Goal: Find specific page/section: Find specific page/section

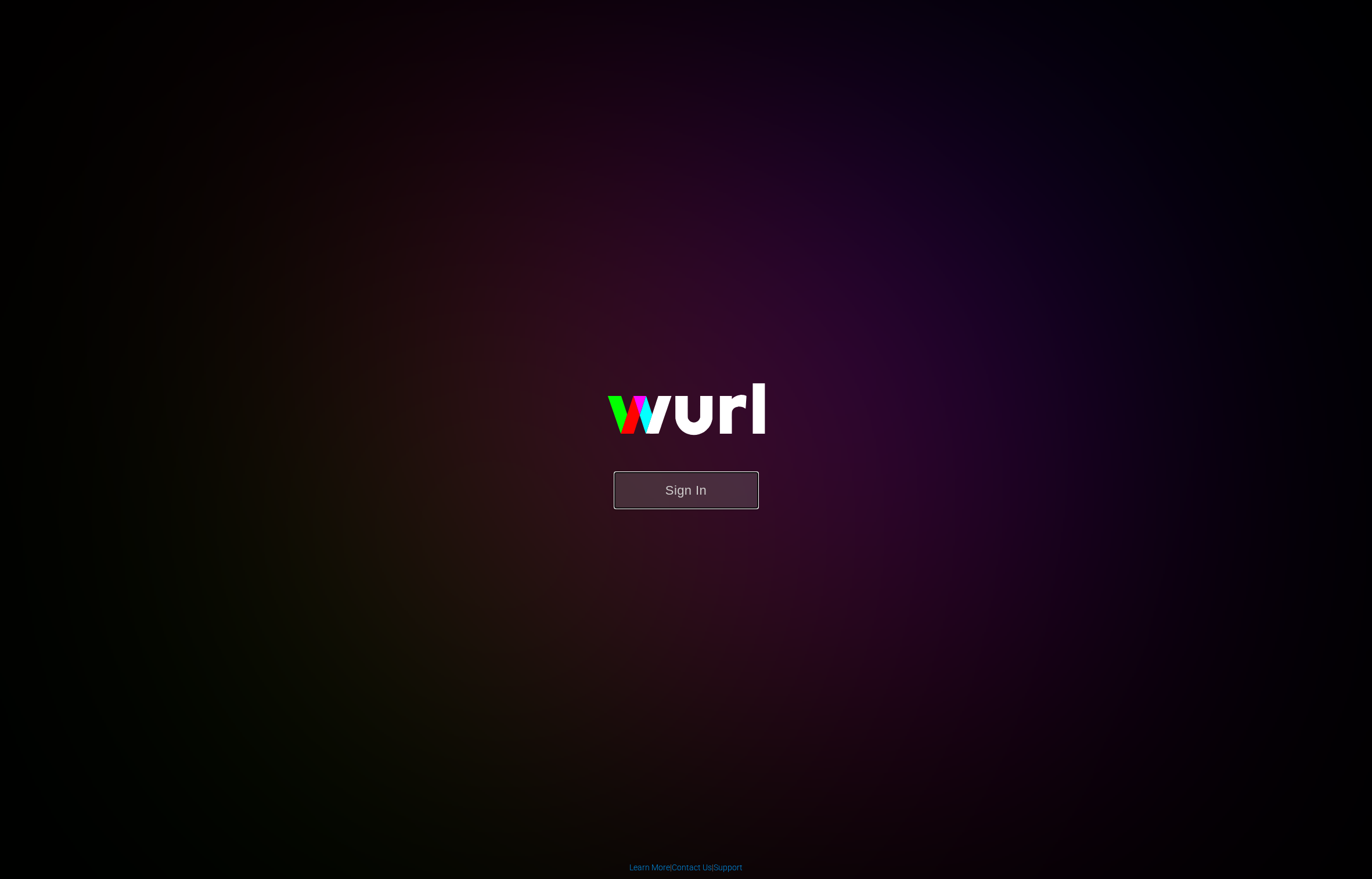
click at [684, 489] on button "Sign In" at bounding box center [686, 490] width 146 height 38
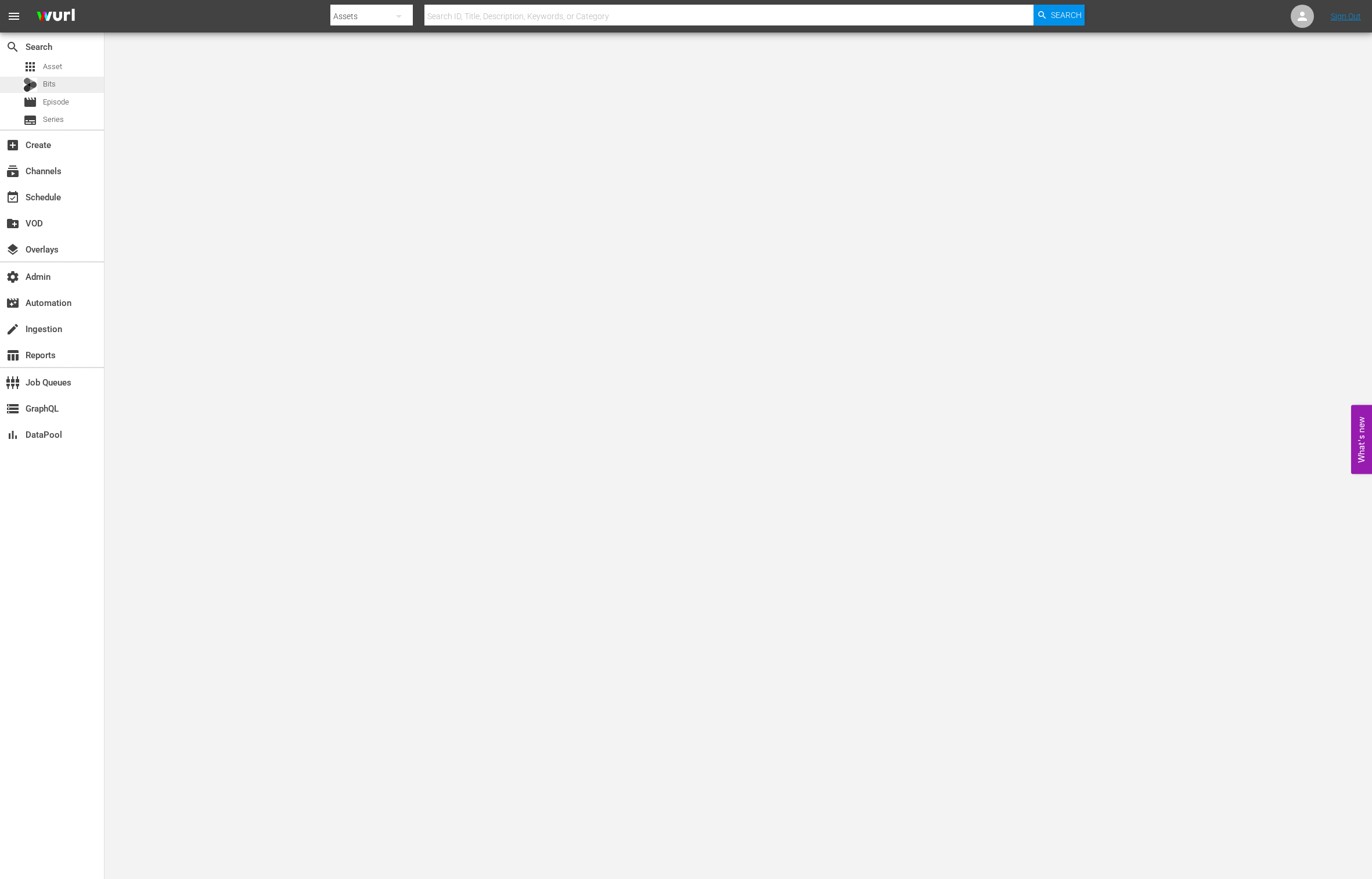
click at [54, 80] on span "Bits" at bounding box center [50, 84] width 13 height 11
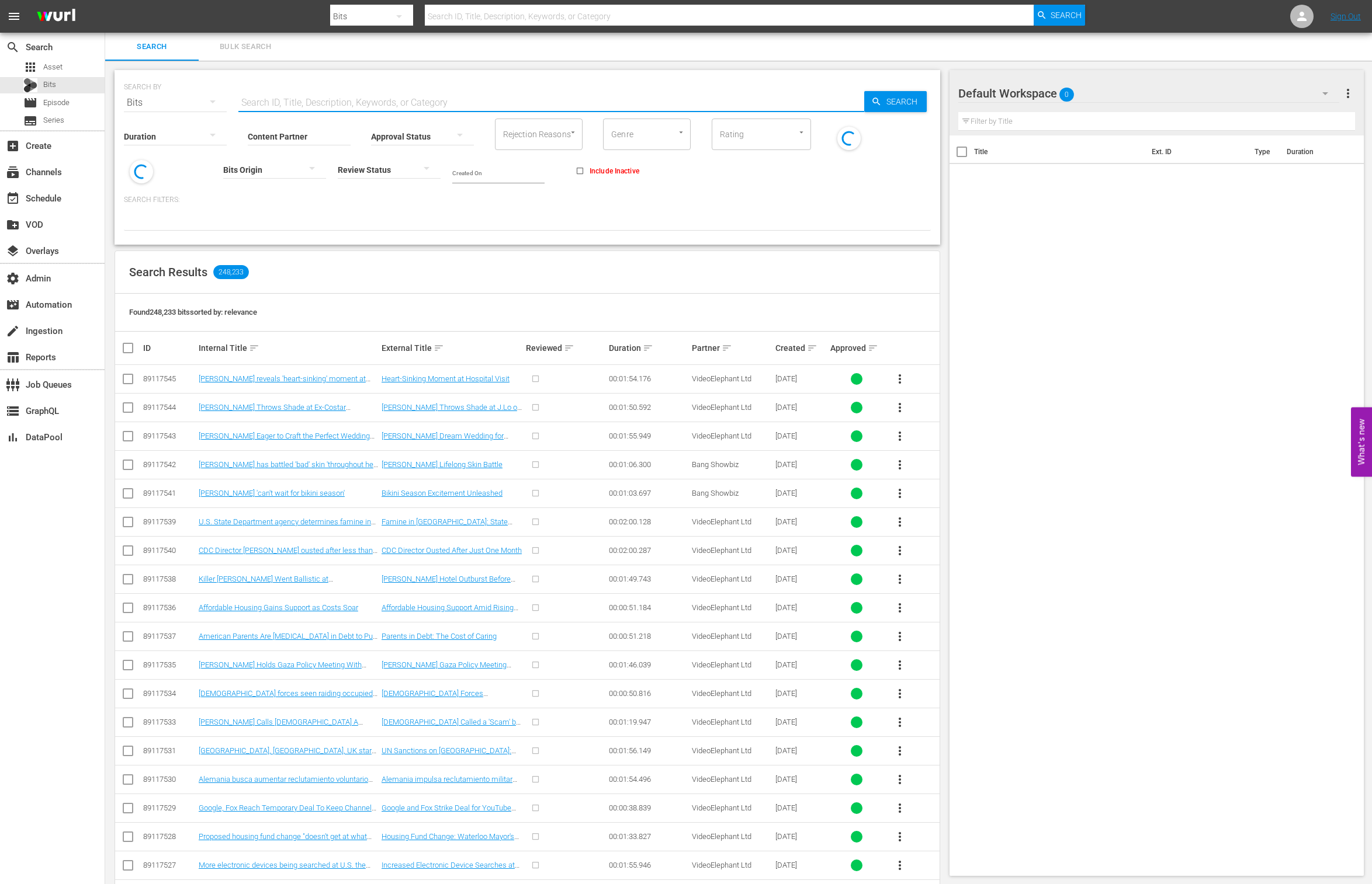
click at [260, 102] on input "text" at bounding box center [551, 103] width 626 height 28
click at [266, 129] on input "Content Partner" at bounding box center [299, 137] width 103 height 42
click at [271, 168] on div "Vevo (469)" at bounding box center [342, 169] width 171 height 28
type input "Vevo (469)"
